Goal: Task Accomplishment & Management: Use online tool/utility

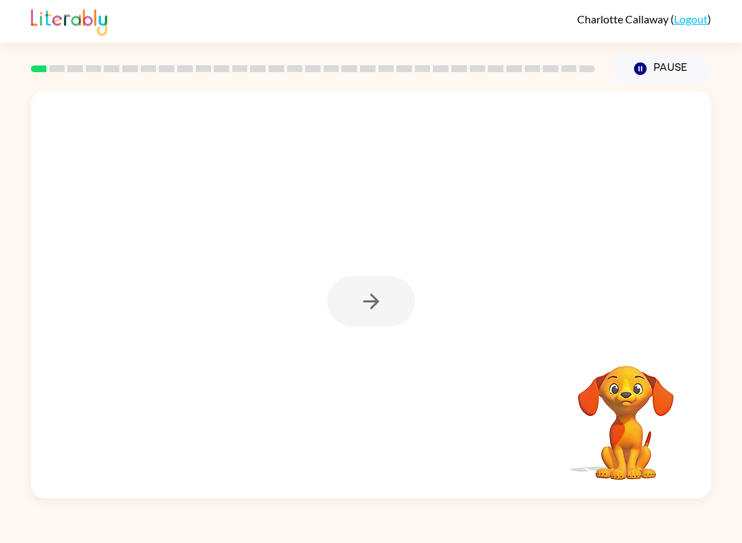
click at [415, 291] on div at bounding box center [371, 295] width 681 height 408
click at [368, 313] on div at bounding box center [371, 301] width 88 height 50
click at [342, 305] on button "button" at bounding box center [371, 301] width 88 height 50
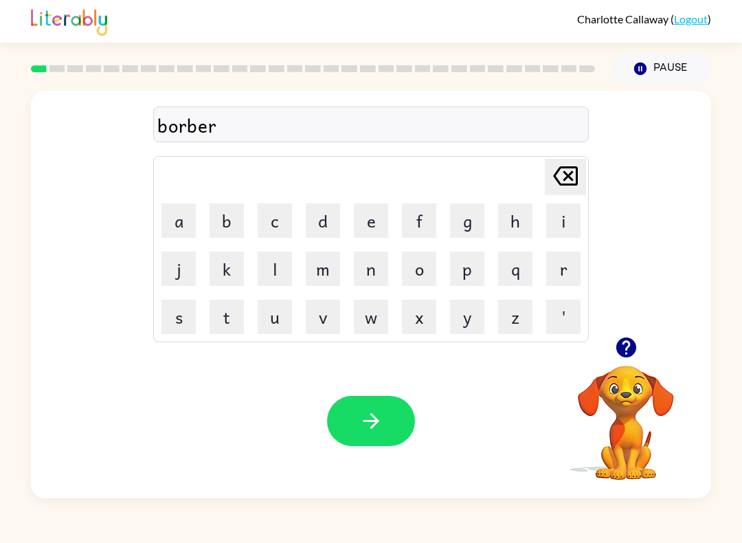
click at [375, 430] on icon "button" at bounding box center [372, 421] width 24 height 24
click at [368, 428] on icon "button" at bounding box center [372, 421] width 24 height 24
click at [362, 420] on icon "button" at bounding box center [372, 421] width 24 height 24
click at [394, 386] on div "Your browser must support playing .mp4 files to use Literably. Please try using…" at bounding box center [371, 421] width 681 height 155
click at [366, 404] on button "button" at bounding box center [371, 421] width 88 height 50
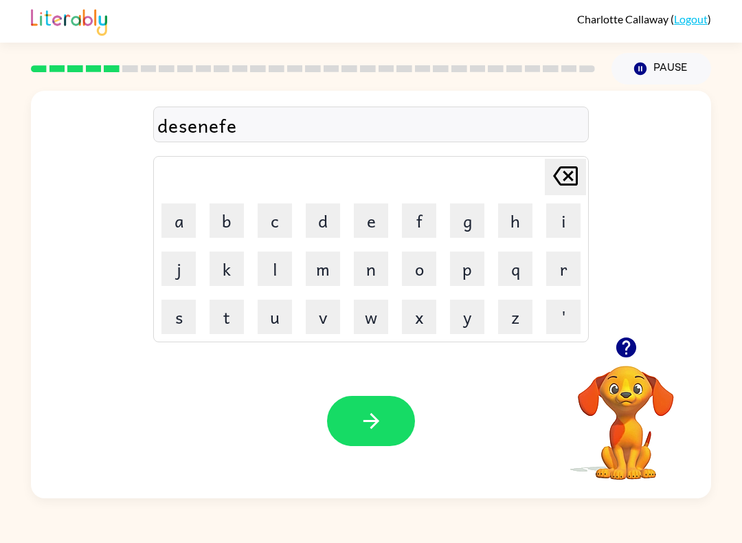
click at [343, 415] on button "button" at bounding box center [371, 421] width 88 height 50
click at [383, 419] on icon "button" at bounding box center [372, 421] width 24 height 24
click at [382, 437] on button "button" at bounding box center [371, 421] width 88 height 50
click at [450, 267] on button "p" at bounding box center [467, 269] width 34 height 34
click at [631, 341] on icon "button" at bounding box center [626, 348] width 20 height 20
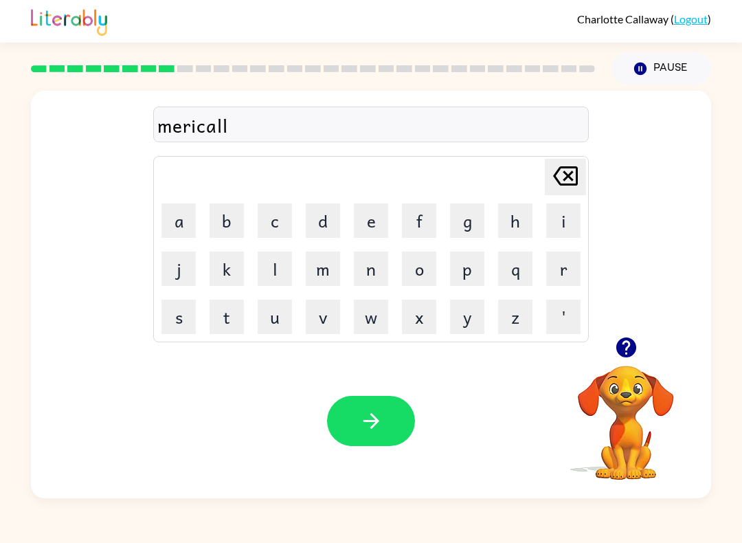
click at [372, 411] on icon "button" at bounding box center [372, 421] width 24 height 24
click at [388, 430] on button "button" at bounding box center [371, 421] width 88 height 50
click at [389, 430] on button "button" at bounding box center [371, 421] width 88 height 50
click at [354, 413] on button "button" at bounding box center [371, 421] width 88 height 50
click at [380, 411] on icon "button" at bounding box center [372, 421] width 24 height 24
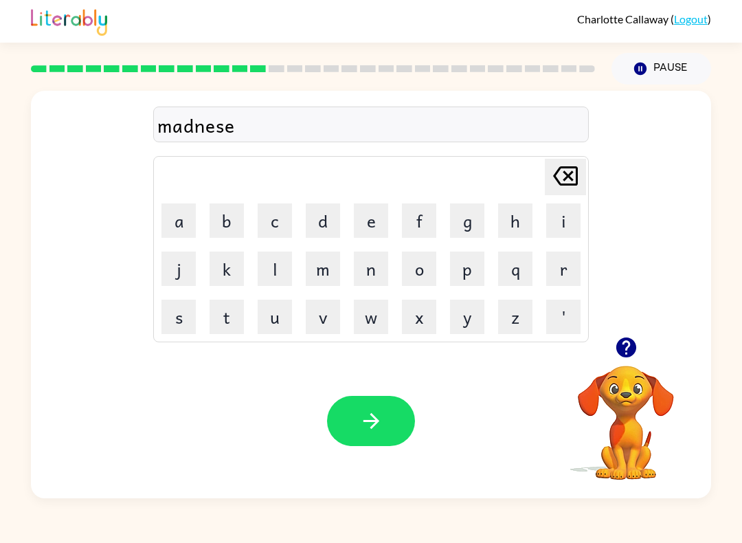
click at [377, 425] on icon "button" at bounding box center [372, 421] width 24 height 24
click at [338, 466] on div "Your browser must support playing .mp4 files to use Literably. Please try using…" at bounding box center [371, 421] width 681 height 155
click at [346, 430] on button "button" at bounding box center [371, 421] width 88 height 50
click at [395, 415] on button "button" at bounding box center [371, 421] width 88 height 50
click at [375, 423] on icon "button" at bounding box center [372, 421] width 24 height 24
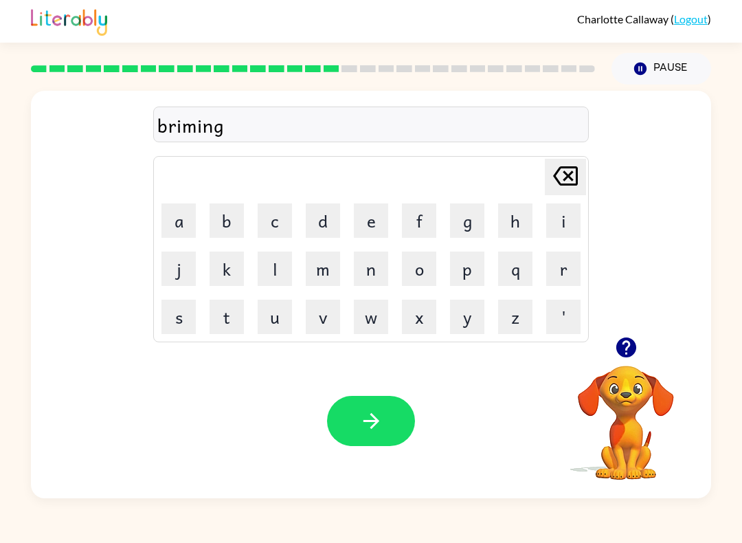
click at [390, 440] on button "button" at bounding box center [371, 421] width 88 height 50
click at [373, 421] on icon "button" at bounding box center [372, 421] width 24 height 24
click at [386, 422] on button "button" at bounding box center [371, 421] width 88 height 50
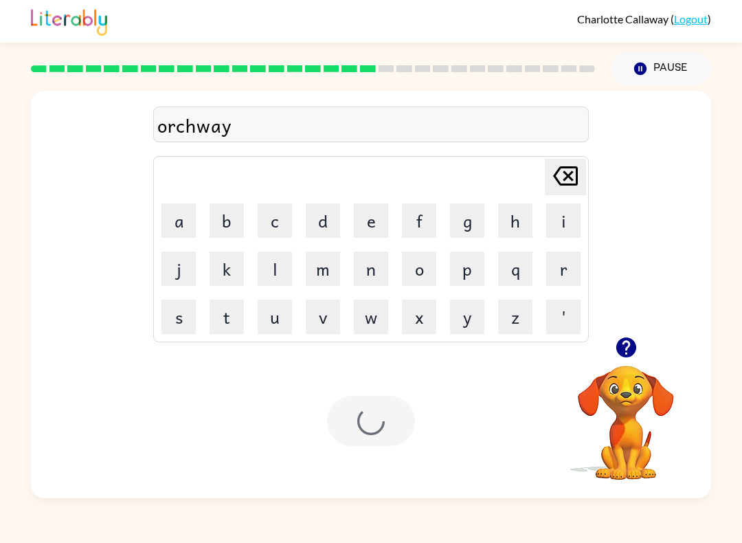
click at [385, 422] on div at bounding box center [371, 421] width 88 height 50
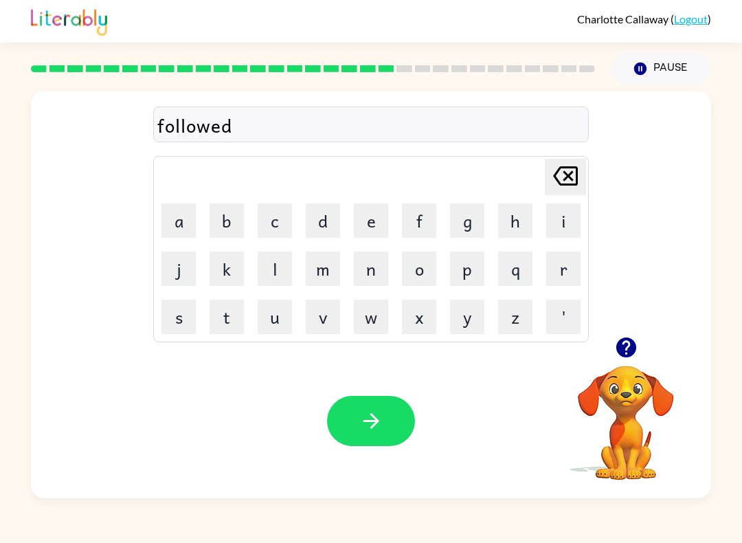
click at [377, 443] on button "button" at bounding box center [371, 421] width 88 height 50
click at [379, 432] on icon "button" at bounding box center [372, 421] width 24 height 24
click at [377, 423] on icon "button" at bounding box center [371, 421] width 16 height 16
click at [374, 423] on icon "button" at bounding box center [372, 421] width 24 height 24
click at [375, 437] on button "button" at bounding box center [371, 421] width 88 height 50
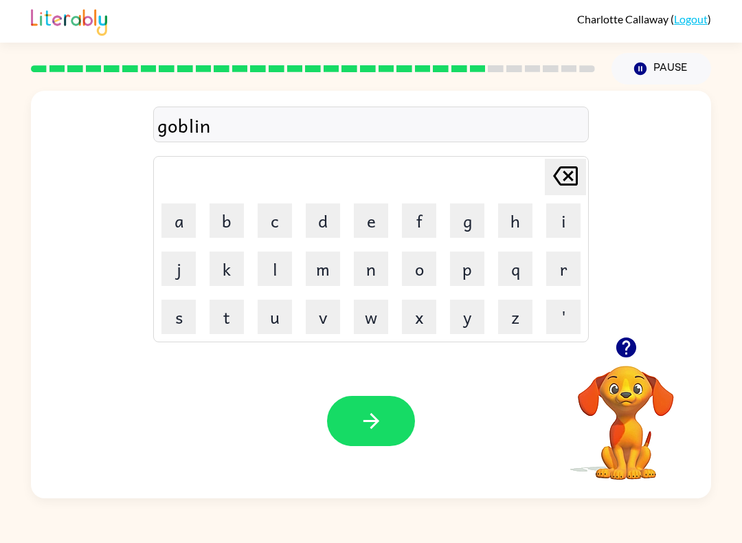
click at [367, 438] on button "button" at bounding box center [371, 421] width 88 height 50
click at [386, 419] on button "button" at bounding box center [371, 421] width 88 height 50
click at [380, 436] on button "button" at bounding box center [371, 421] width 88 height 50
click at [373, 443] on button "button" at bounding box center [371, 421] width 88 height 50
click at [379, 425] on icon "button" at bounding box center [372, 421] width 24 height 24
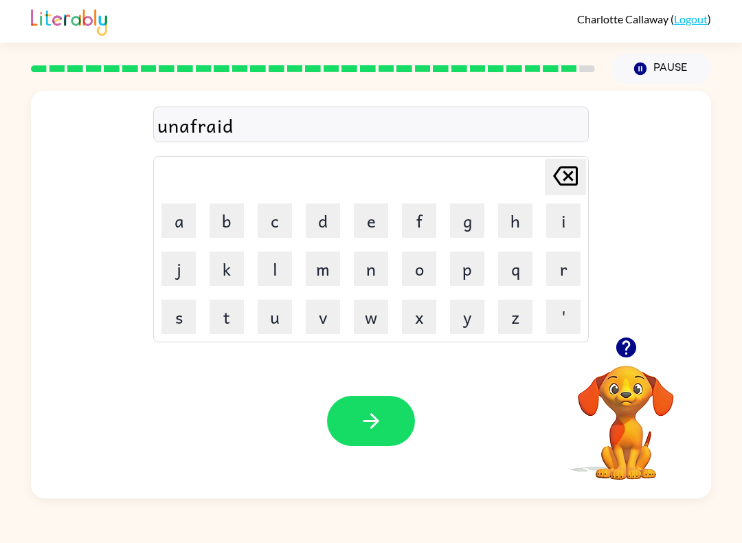
click at [396, 411] on button "button" at bounding box center [371, 421] width 88 height 50
